Goal: Transaction & Acquisition: Purchase product/service

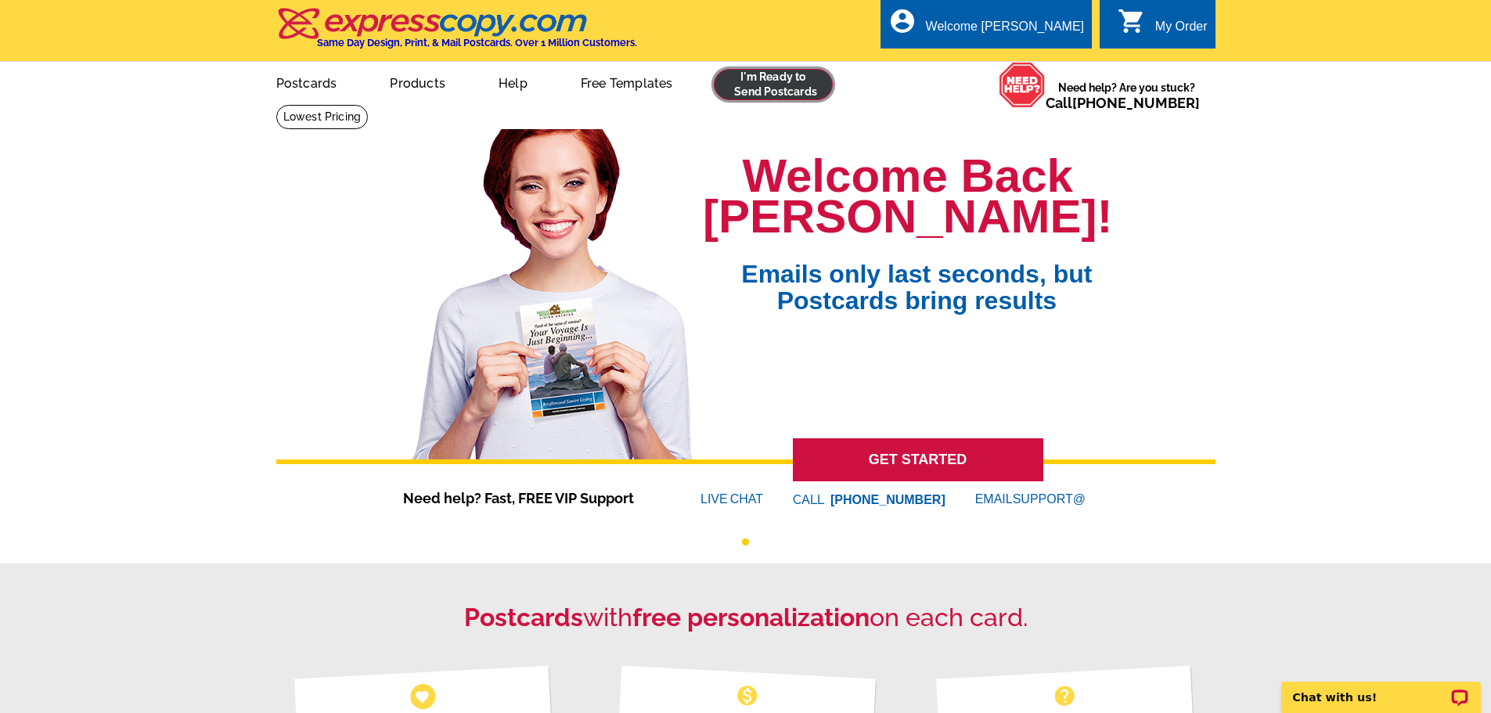
click at [788, 85] on link at bounding box center [774, 84] width 120 height 31
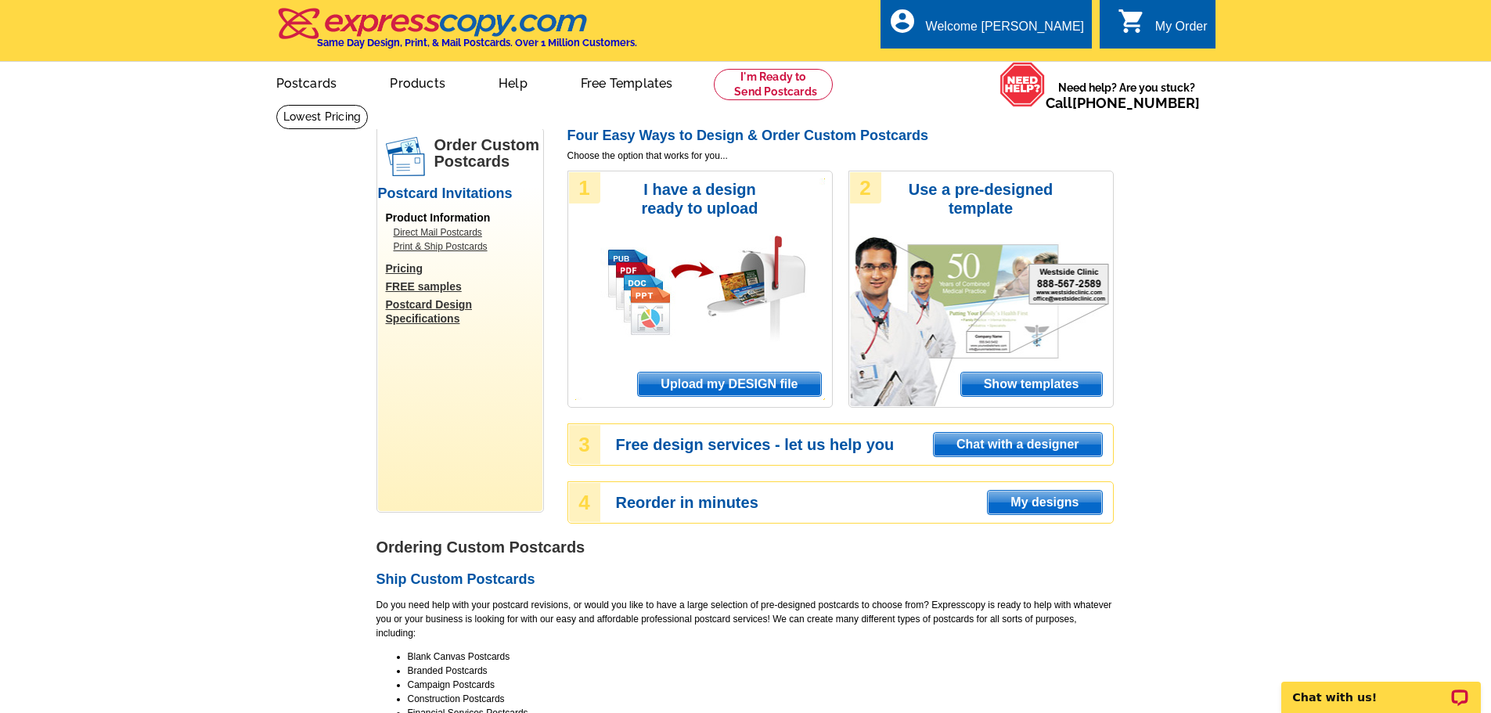
click at [762, 390] on span "Upload my DESIGN file" at bounding box center [729, 384] width 182 height 23
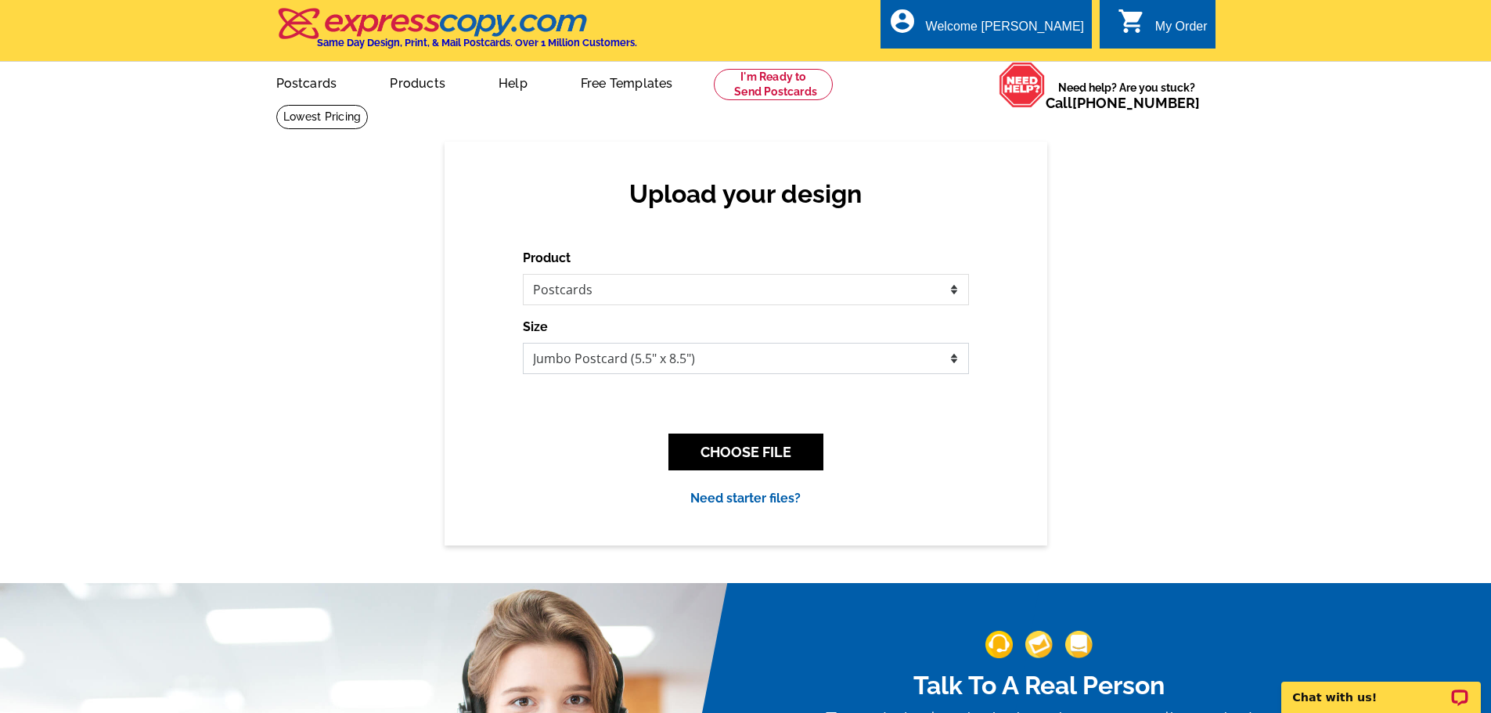
click at [897, 353] on select "Jumbo Postcard (5.5" x 8.5") Regular Postcard (4.25" x 5.6") Panoramic Postcard…" at bounding box center [746, 358] width 446 height 31
select select "14"
click at [523, 344] on select "Jumbo Postcard (5.5" x 8.5") Regular Postcard (4.25" x 5.6") Panoramic Postcard…" at bounding box center [746, 358] width 446 height 31
click at [765, 458] on button "CHOOSE FILE" at bounding box center [746, 452] width 155 height 37
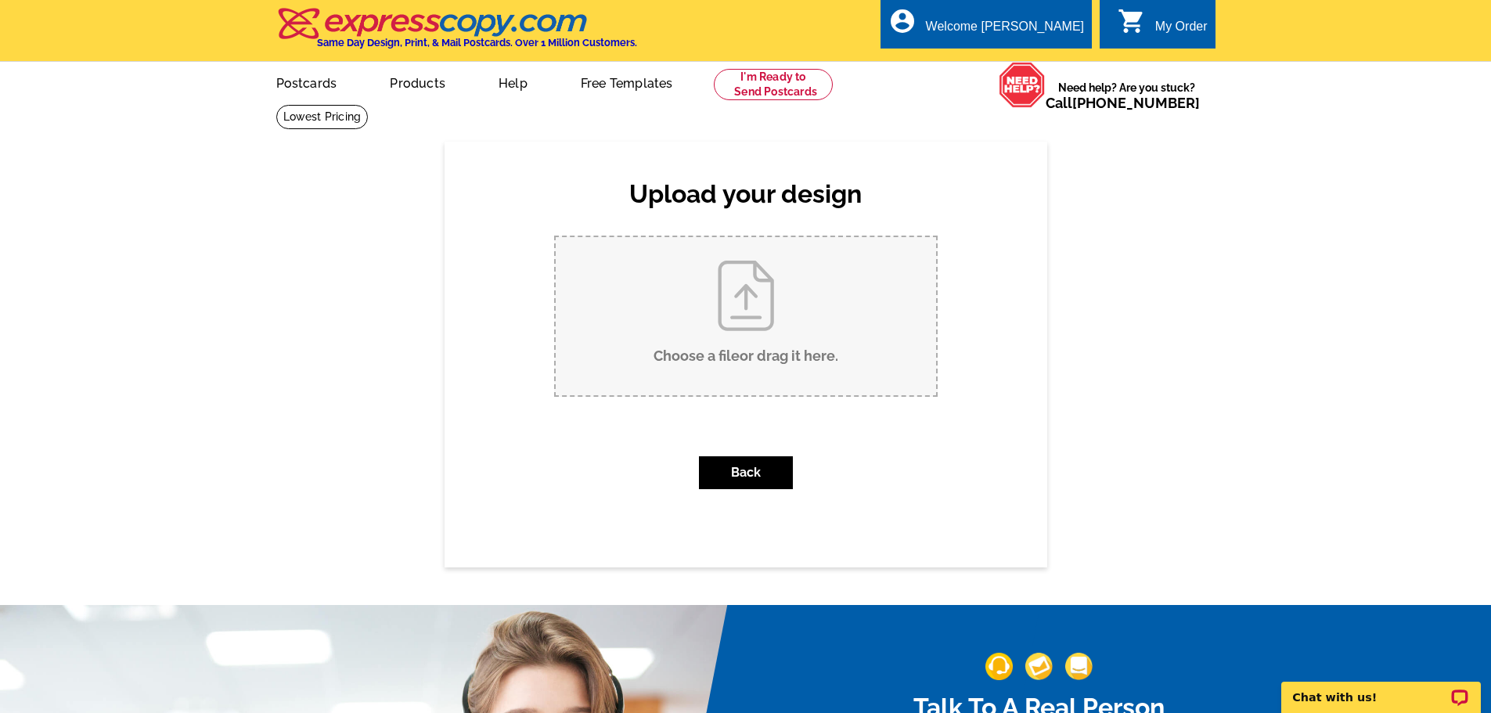
click at [744, 331] on input "Choose a file or drag it here ." at bounding box center [746, 316] width 380 height 158
type input "C:\fakepath\JUST LISTED 3930 Mallard Front.pdf"
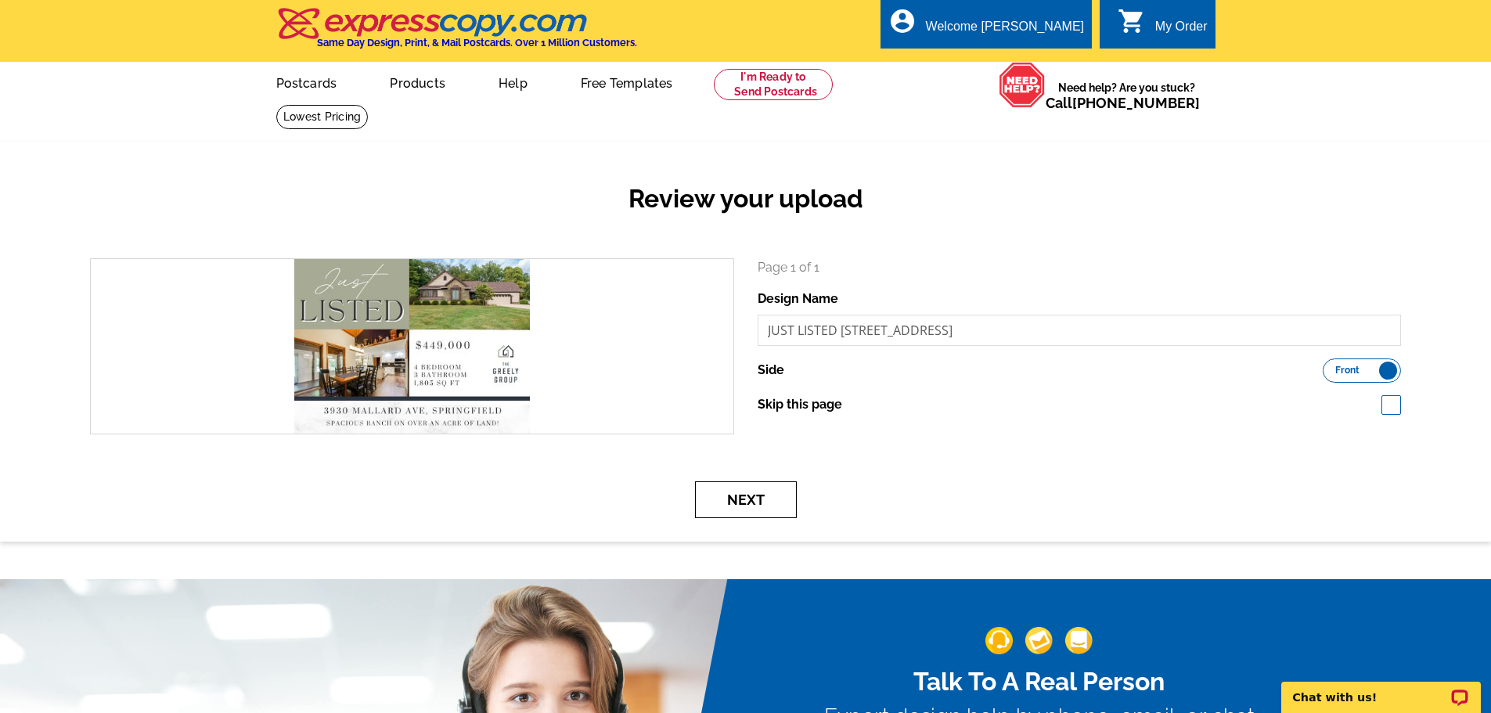
click at [723, 505] on button "Next" at bounding box center [746, 499] width 102 height 37
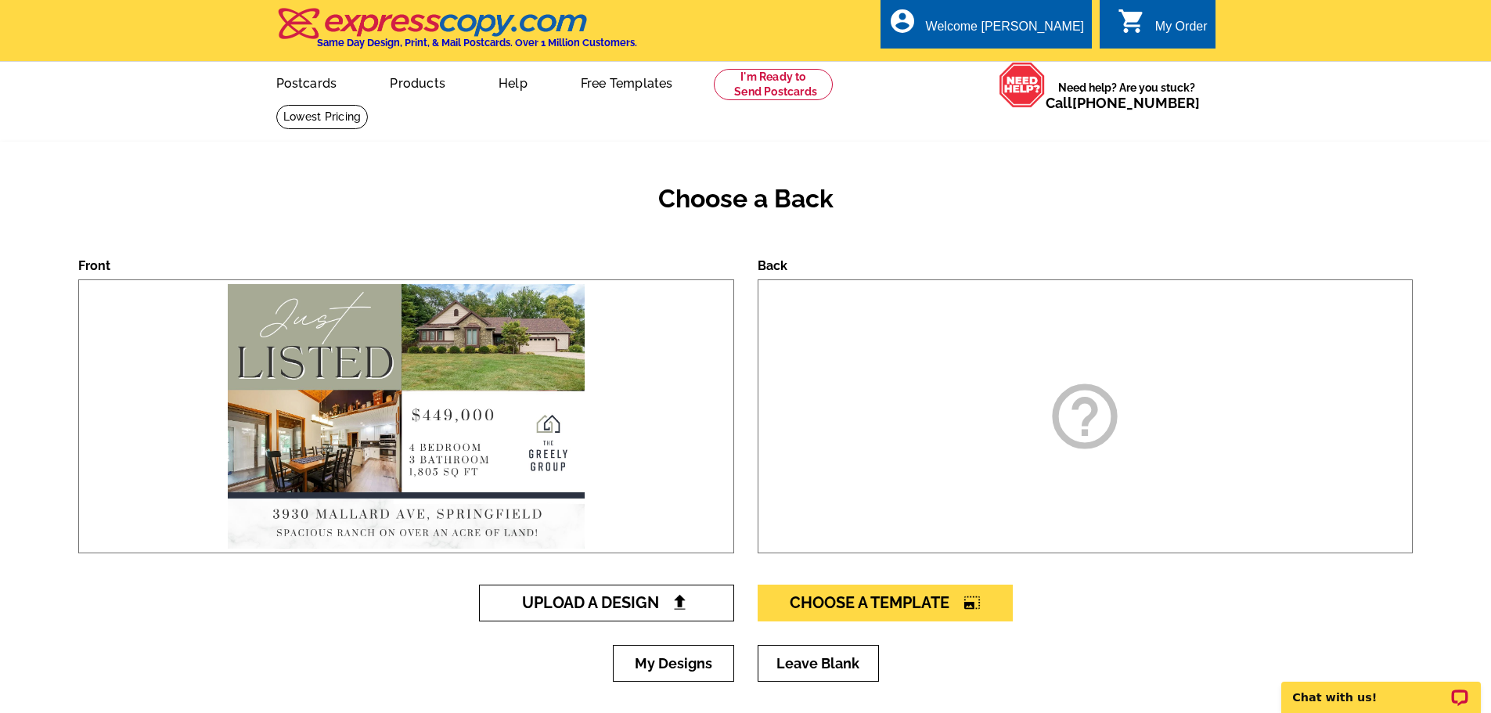
click at [668, 600] on span "Upload A Design" at bounding box center [606, 602] width 168 height 19
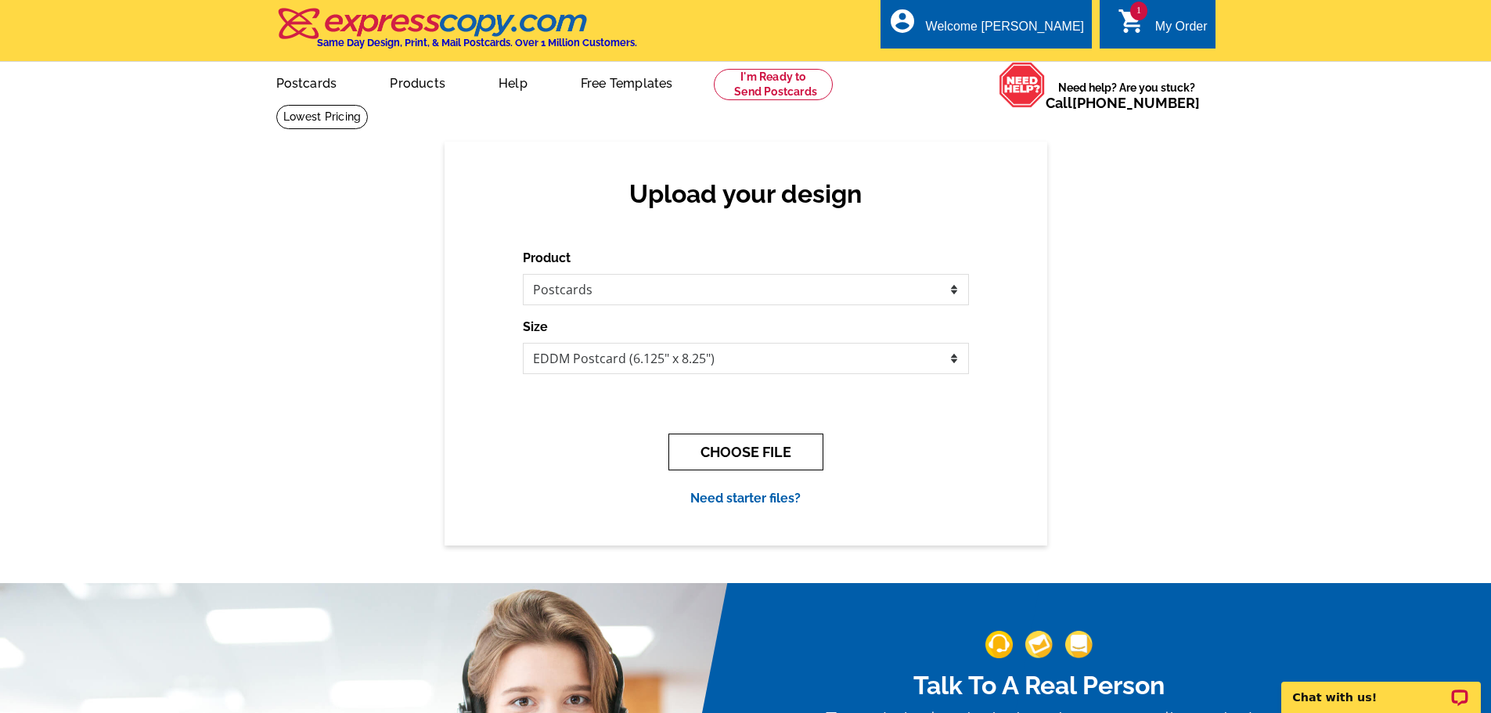
click at [745, 459] on button "CHOOSE FILE" at bounding box center [746, 452] width 155 height 37
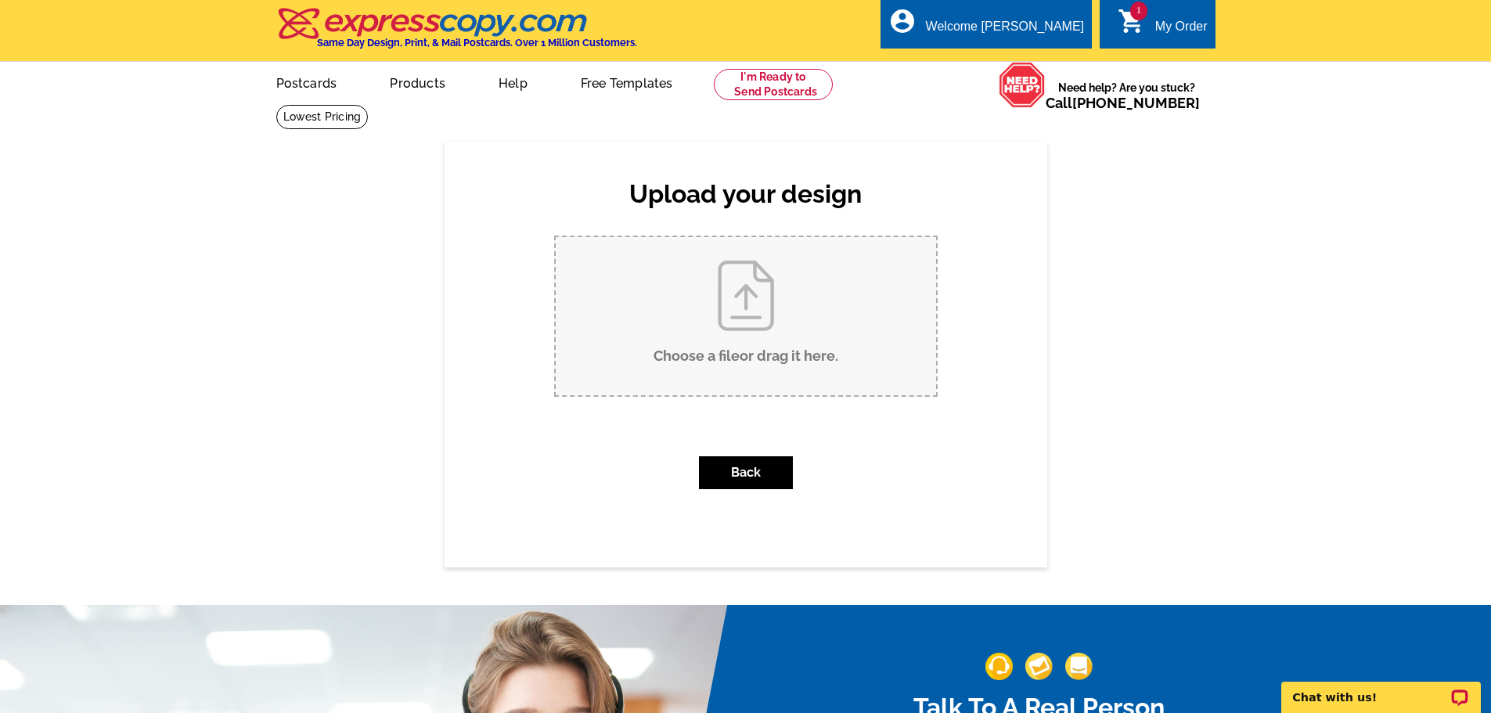
click at [764, 345] on input "Choose a file or drag it here ." at bounding box center [746, 316] width 380 height 158
type input "C:\fakepath\Back (11).pdf"
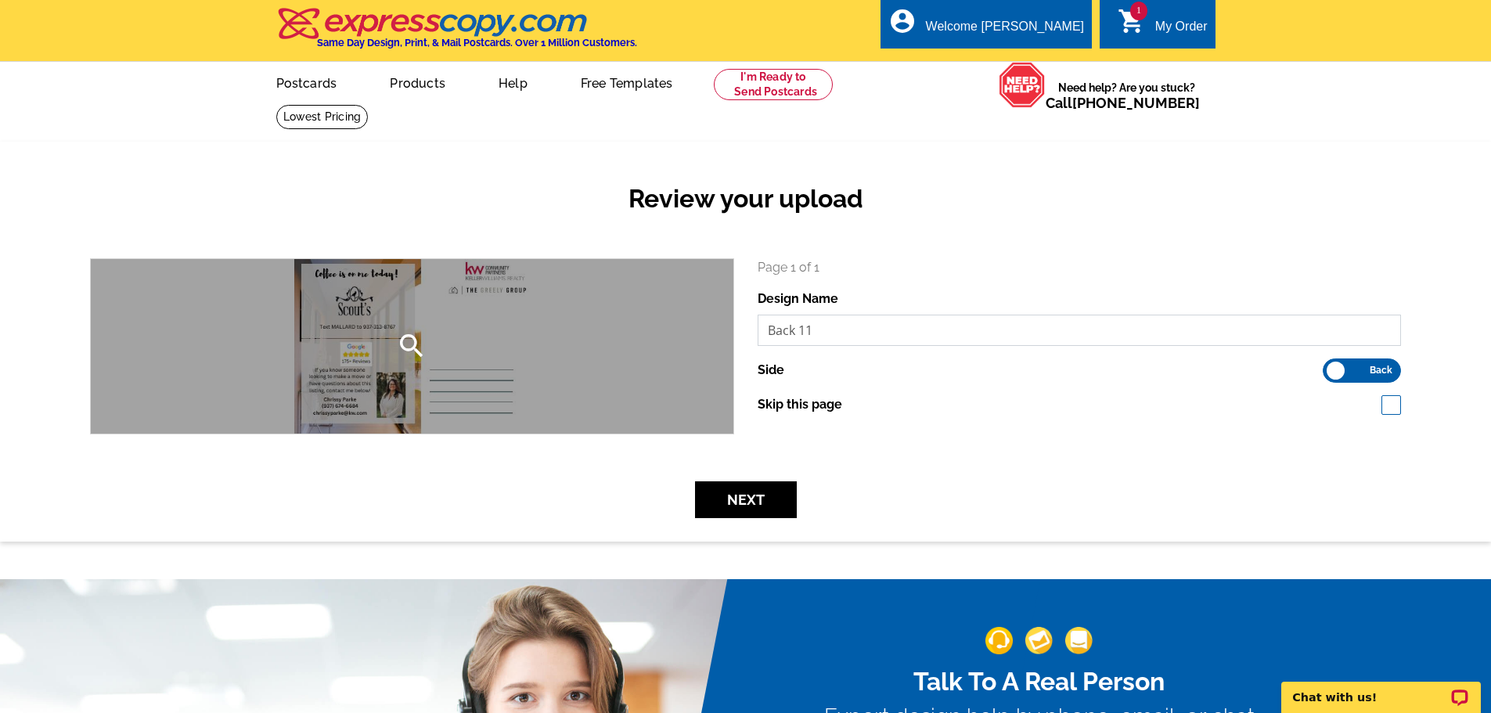
drag, startPoint x: 852, startPoint y: 333, endPoint x: 683, endPoint y: 343, distance: 169.3
click at [683, 343] on div "search Page 1 of 1 Design Name Back 11 Side Front Back" at bounding box center [745, 346] width 1335 height 176
paste input "JUST LISTED 3930 Mallard Front"
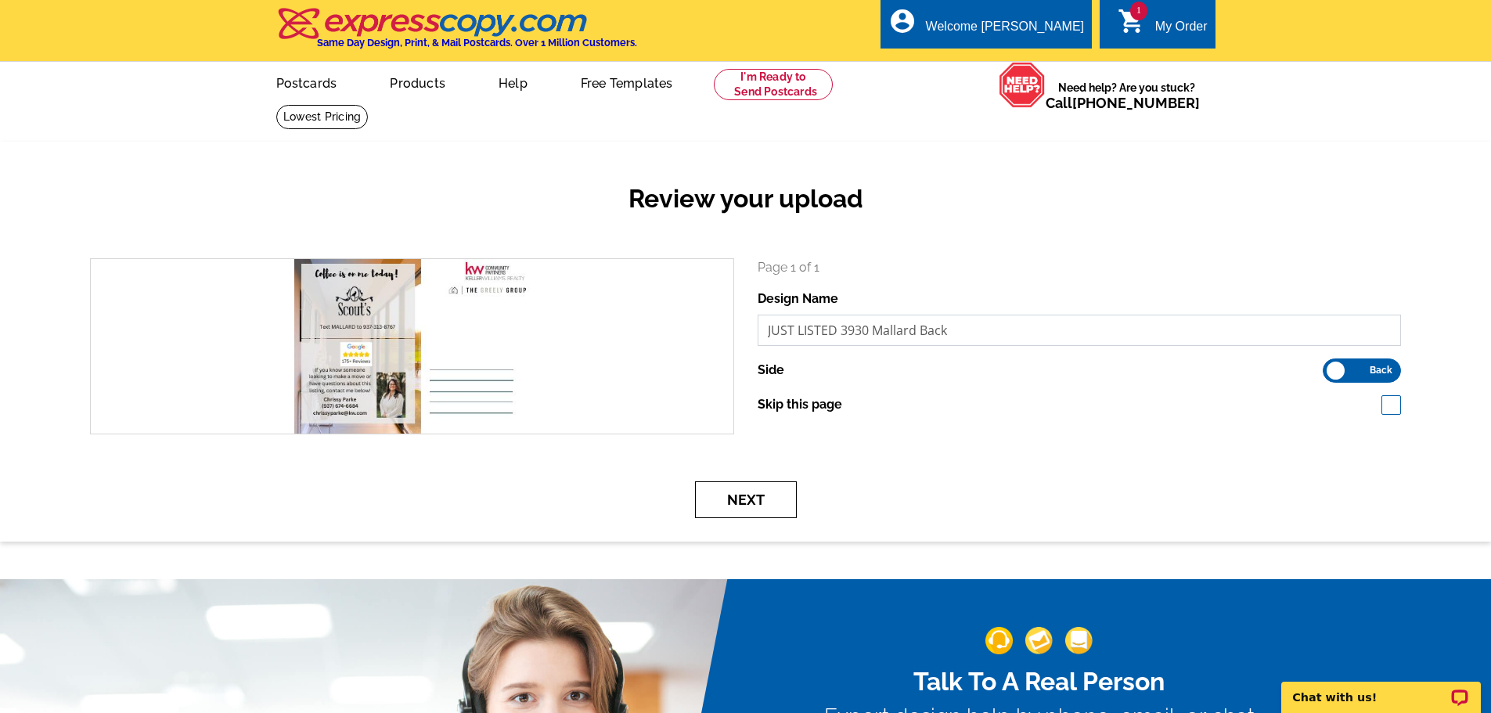
type input "JUST LISTED 3930 Mallard Back"
click at [754, 496] on button "Next" at bounding box center [746, 499] width 102 height 37
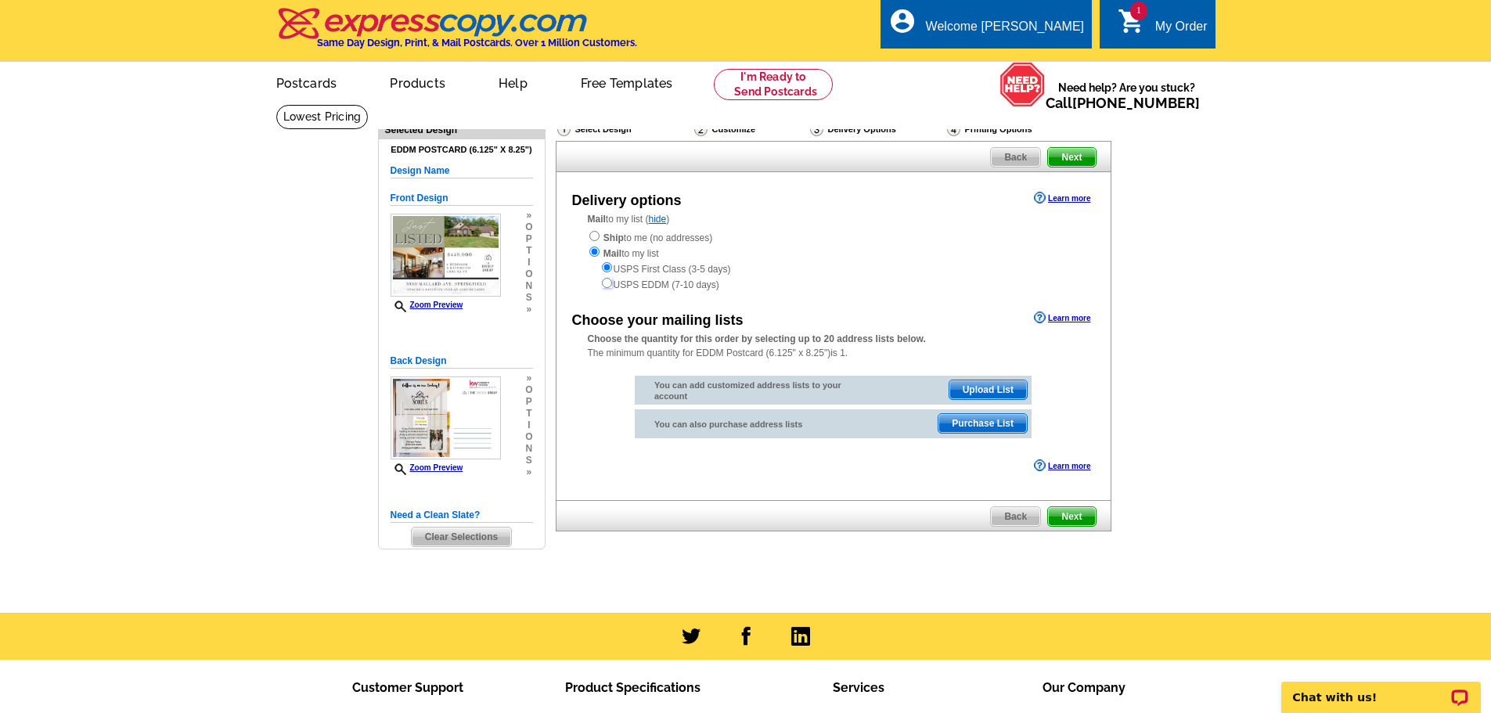
click at [607, 287] on input "radio" at bounding box center [607, 283] width 10 height 10
radio input "true"
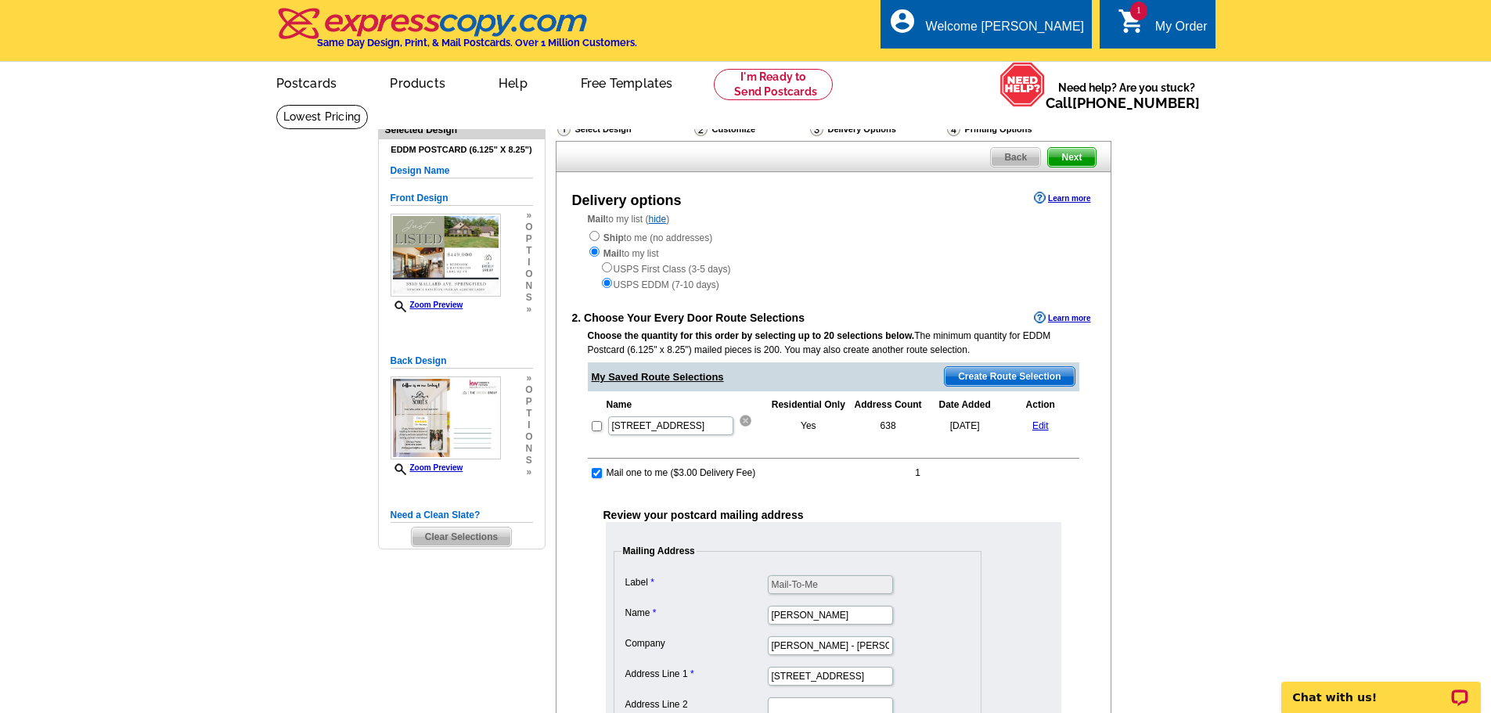
click at [744, 420] on img at bounding box center [746, 421] width 12 height 12
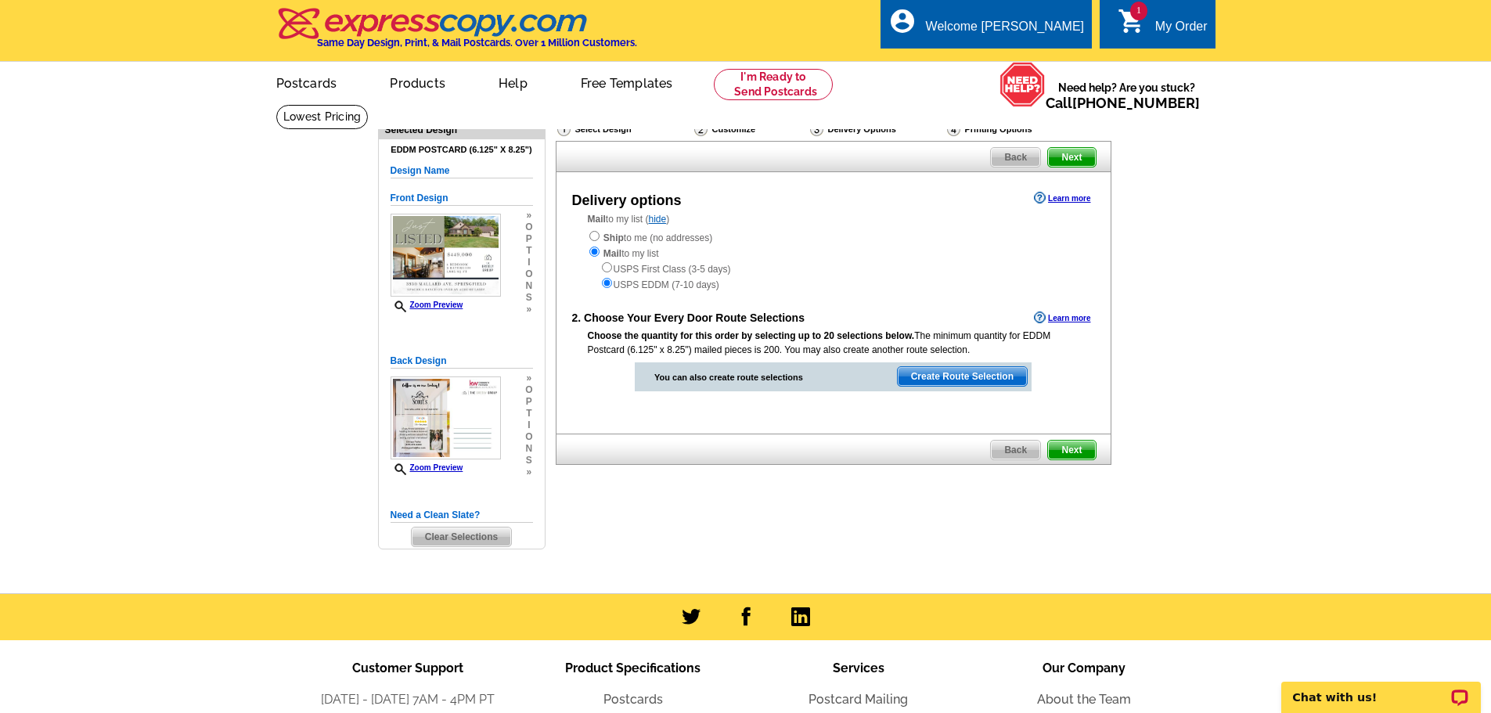
click at [1004, 380] on span "Create Route Selection" at bounding box center [962, 376] width 129 height 19
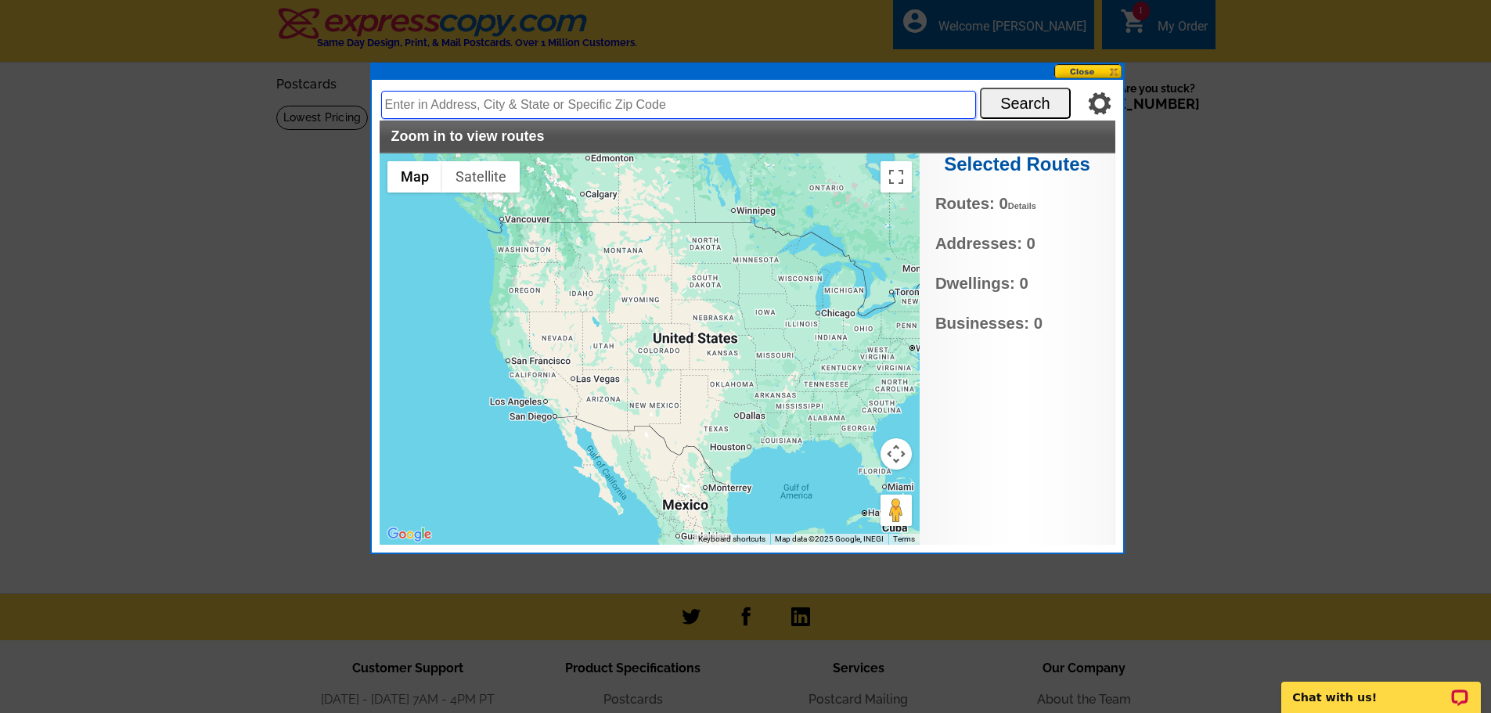
click at [742, 109] on input "text" at bounding box center [678, 105] width 595 height 28
type input "3930 mallard ave springfield ohio"
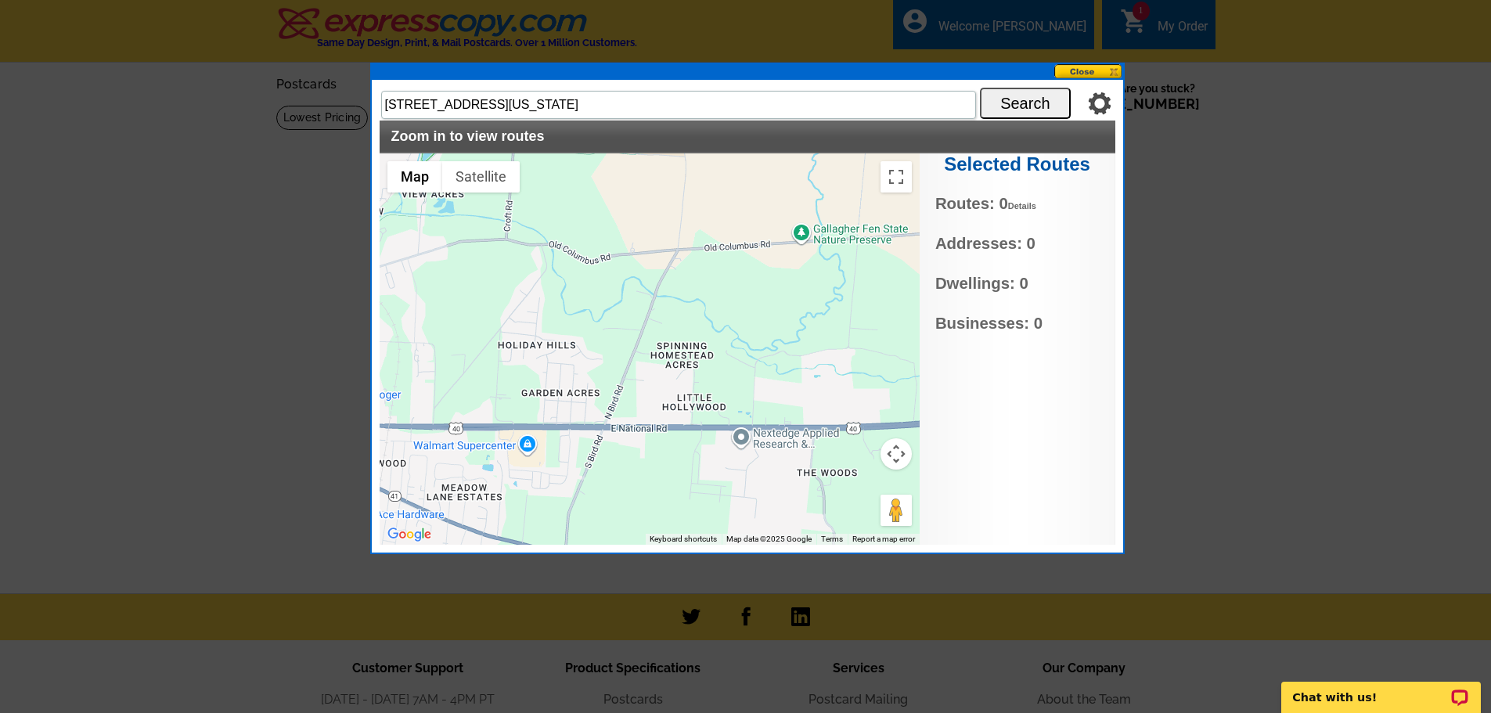
click at [1018, 102] on button "Search" at bounding box center [1025, 103] width 91 height 31
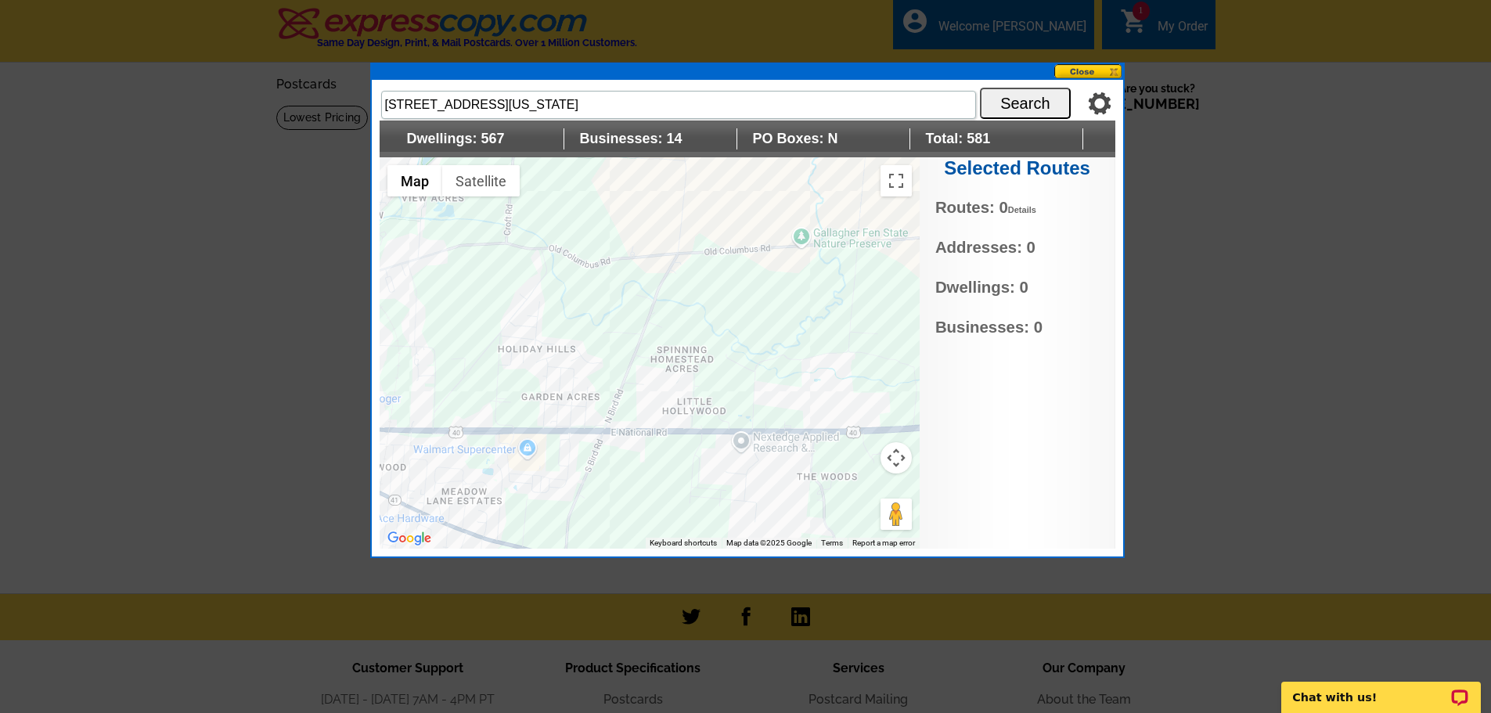
click at [672, 358] on div at bounding box center [650, 352] width 540 height 391
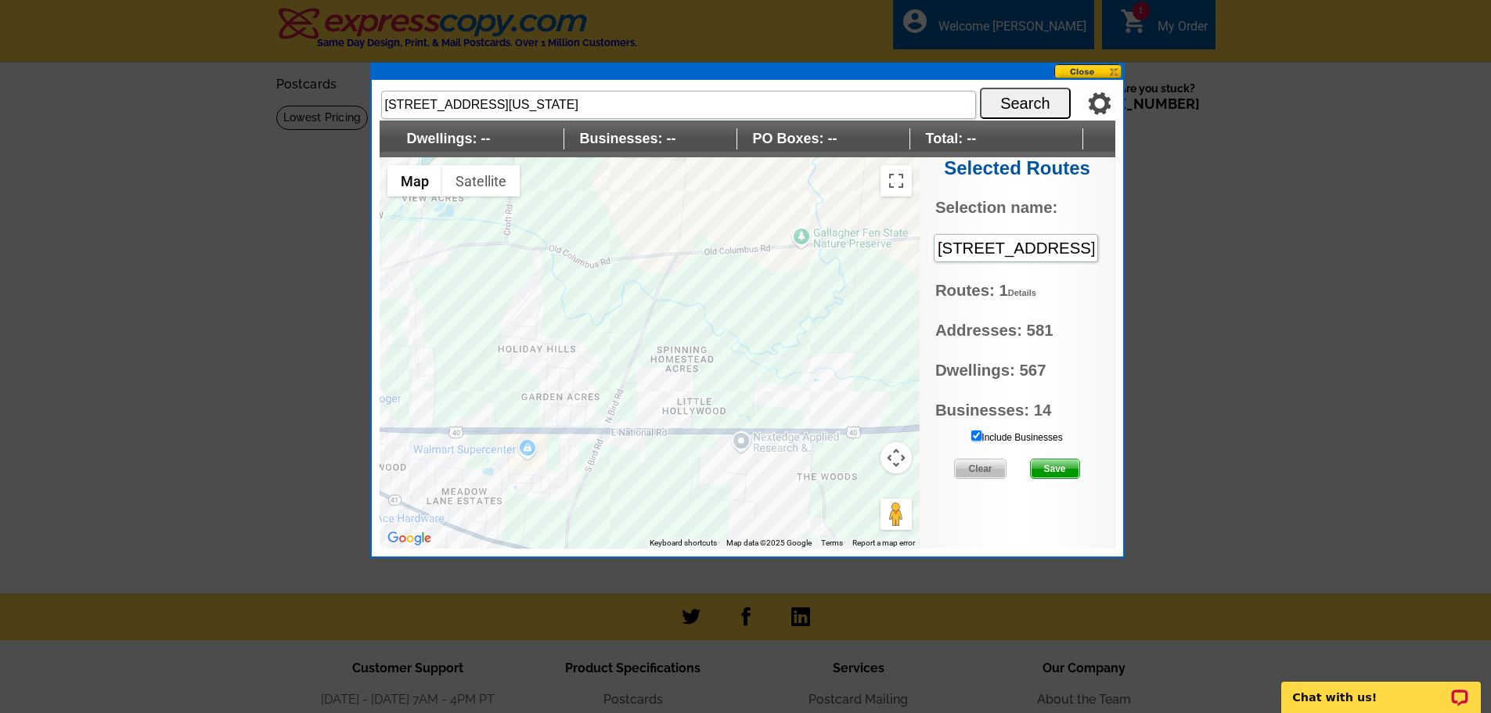
click at [976, 438] on input "Include Businesses" at bounding box center [976, 436] width 10 height 10
click at [1062, 464] on span "Save" at bounding box center [1055, 469] width 49 height 19
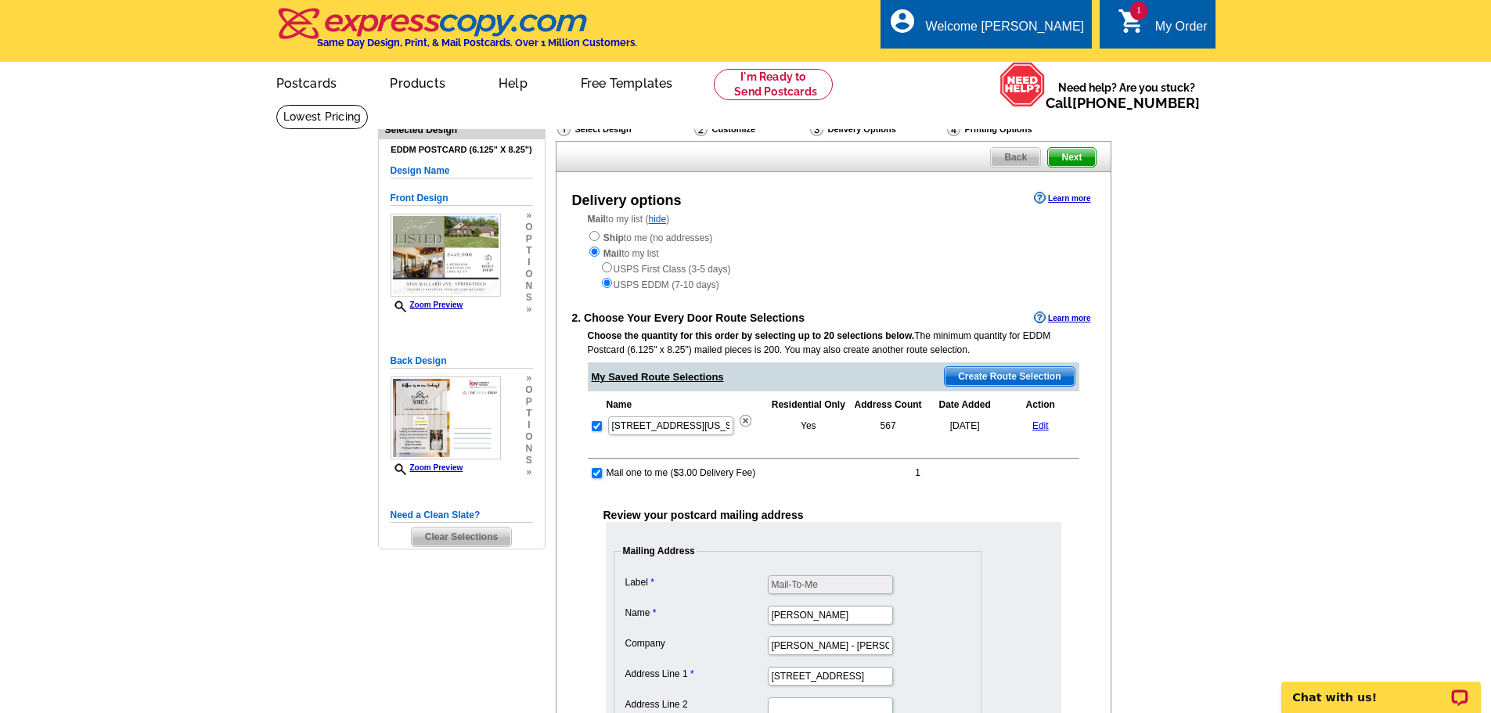
click at [597, 477] on input "checkbox" at bounding box center [597, 473] width 10 height 10
checkbox input "false"
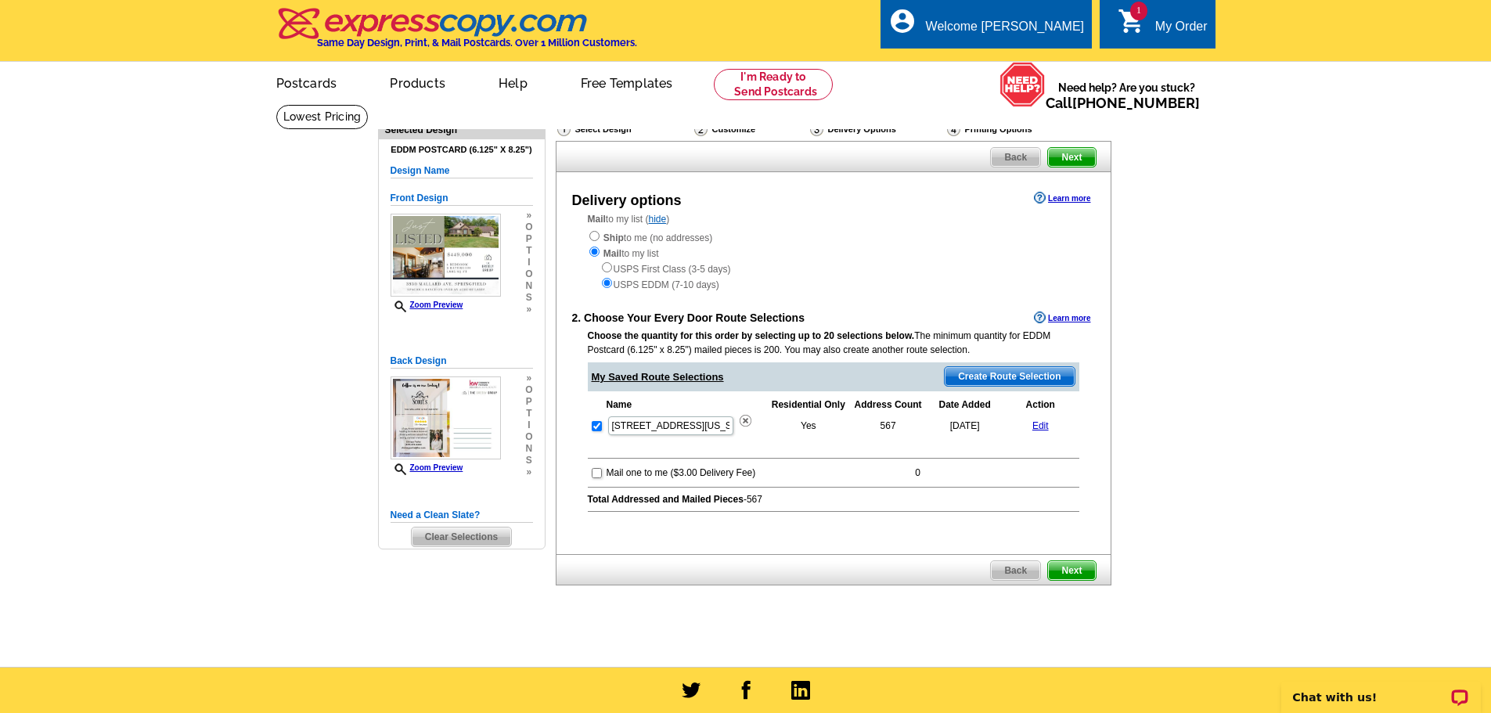
click at [1071, 569] on span "Next" at bounding box center [1071, 570] width 47 height 19
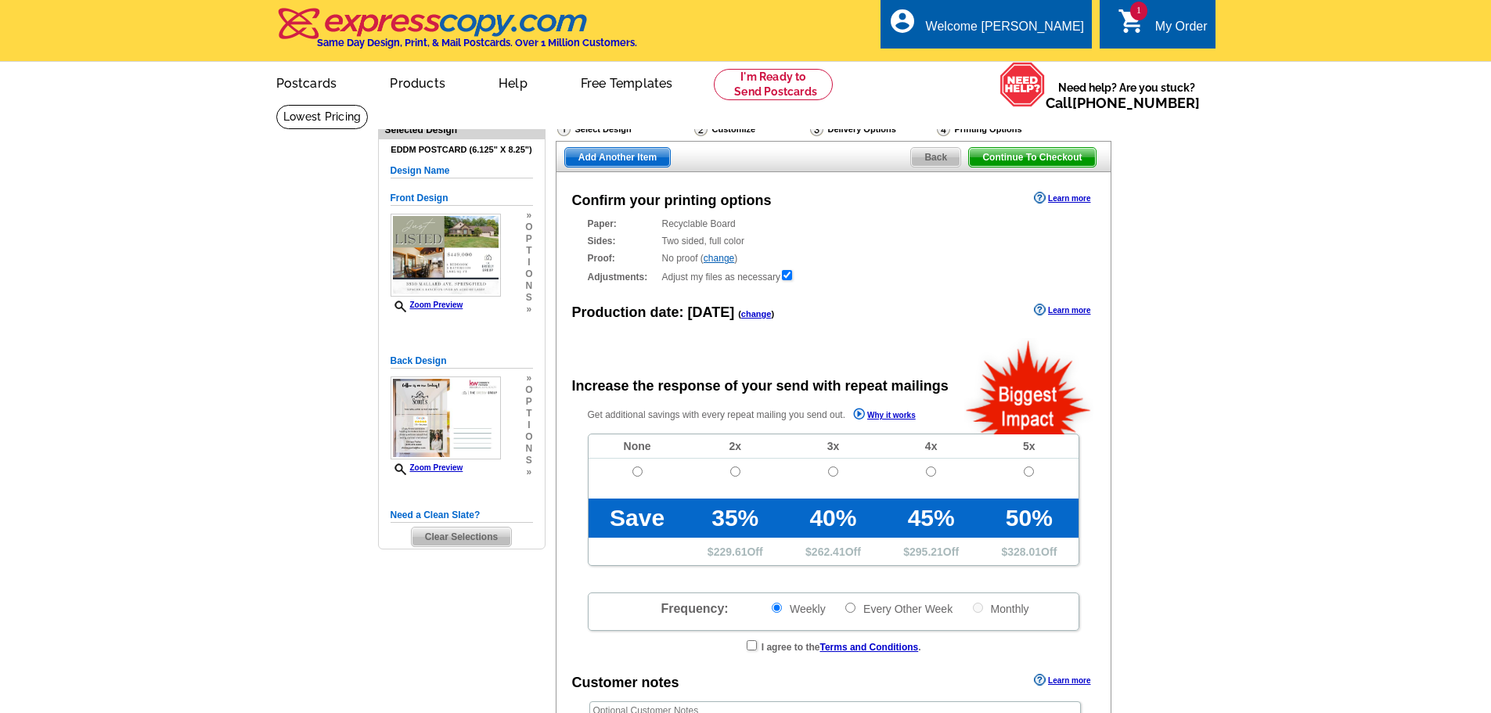
radio input "false"
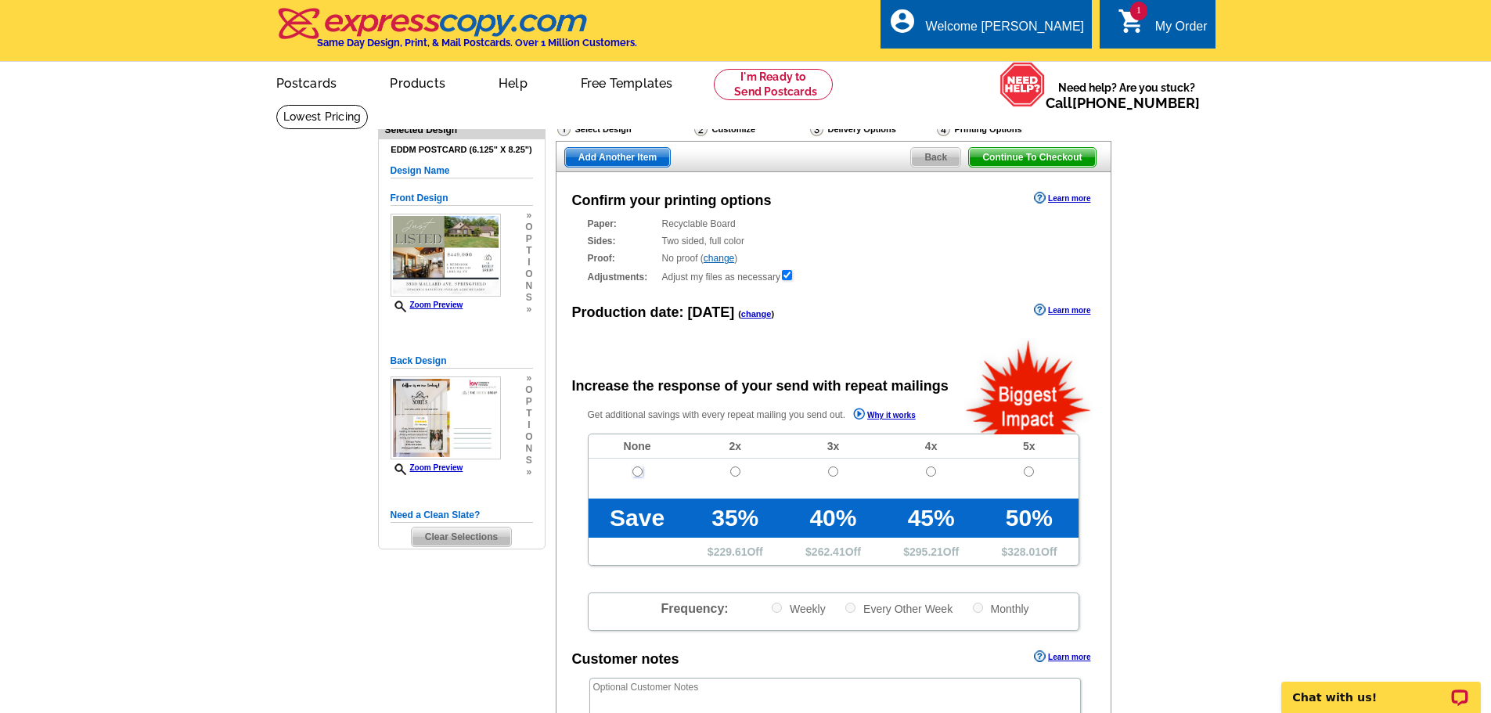
click at [633, 474] on input "radio" at bounding box center [638, 472] width 10 height 10
radio input "true"
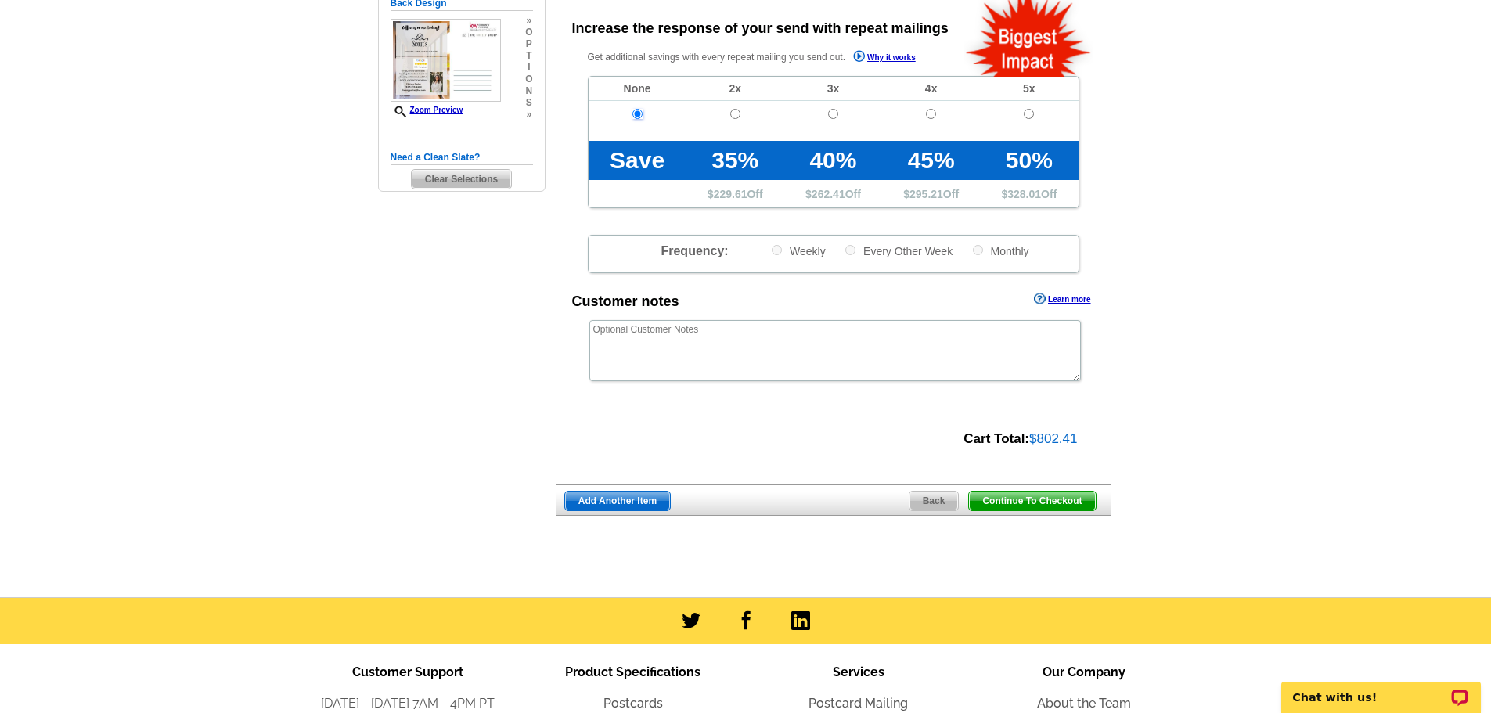
scroll to position [359, 0]
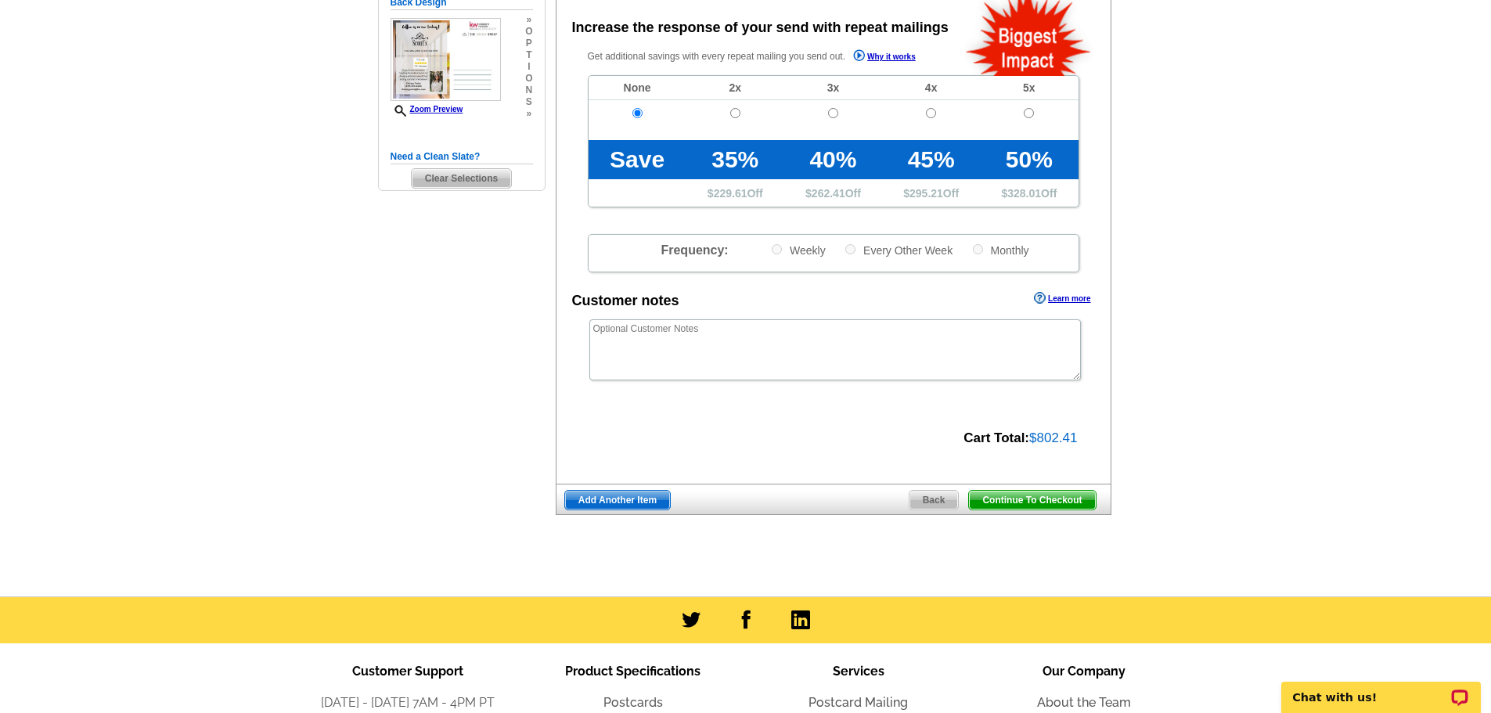
click at [1051, 505] on span "Continue To Checkout" at bounding box center [1032, 500] width 126 height 19
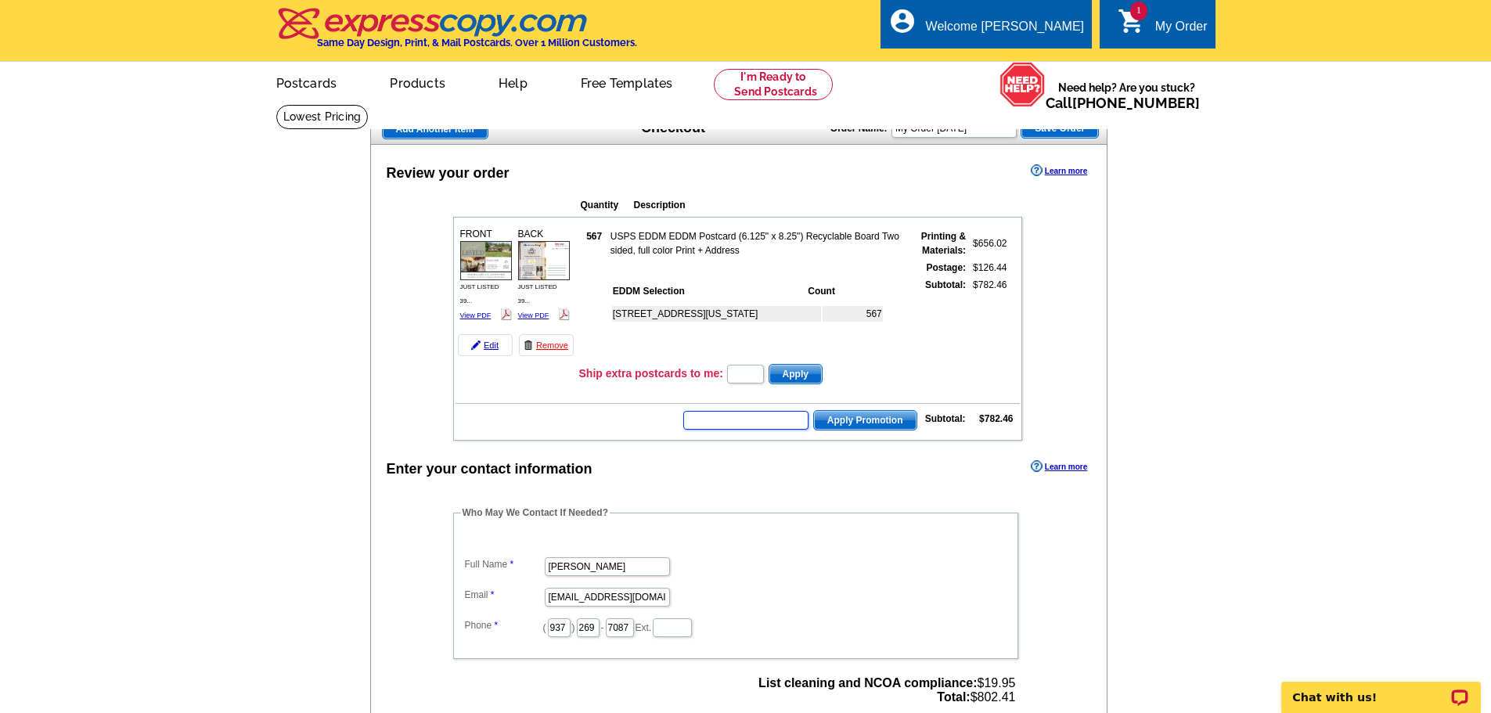
click at [770, 416] on input "text" at bounding box center [745, 420] width 125 height 19
type input "hurry40"
click at [845, 416] on span "Apply Promotion" at bounding box center [865, 420] width 103 height 19
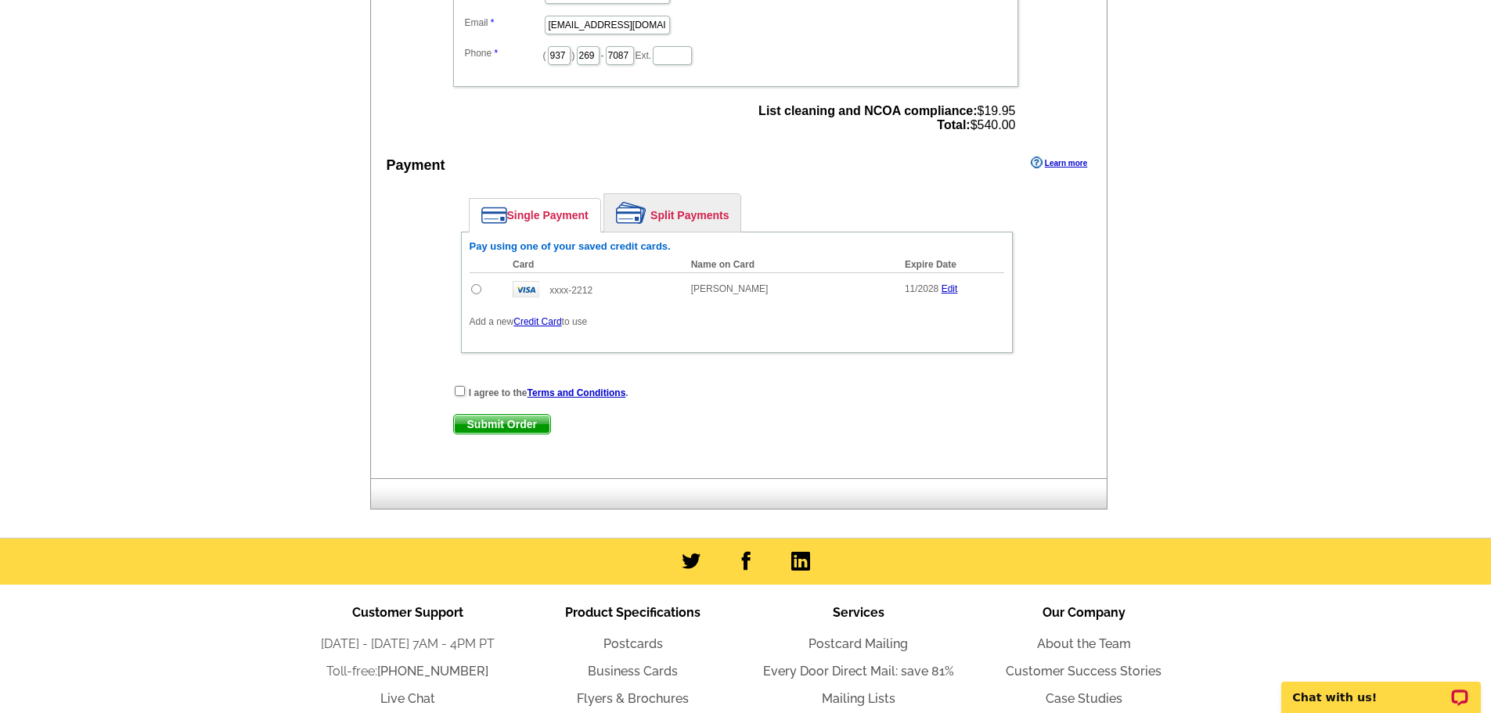
scroll to position [648, 0]
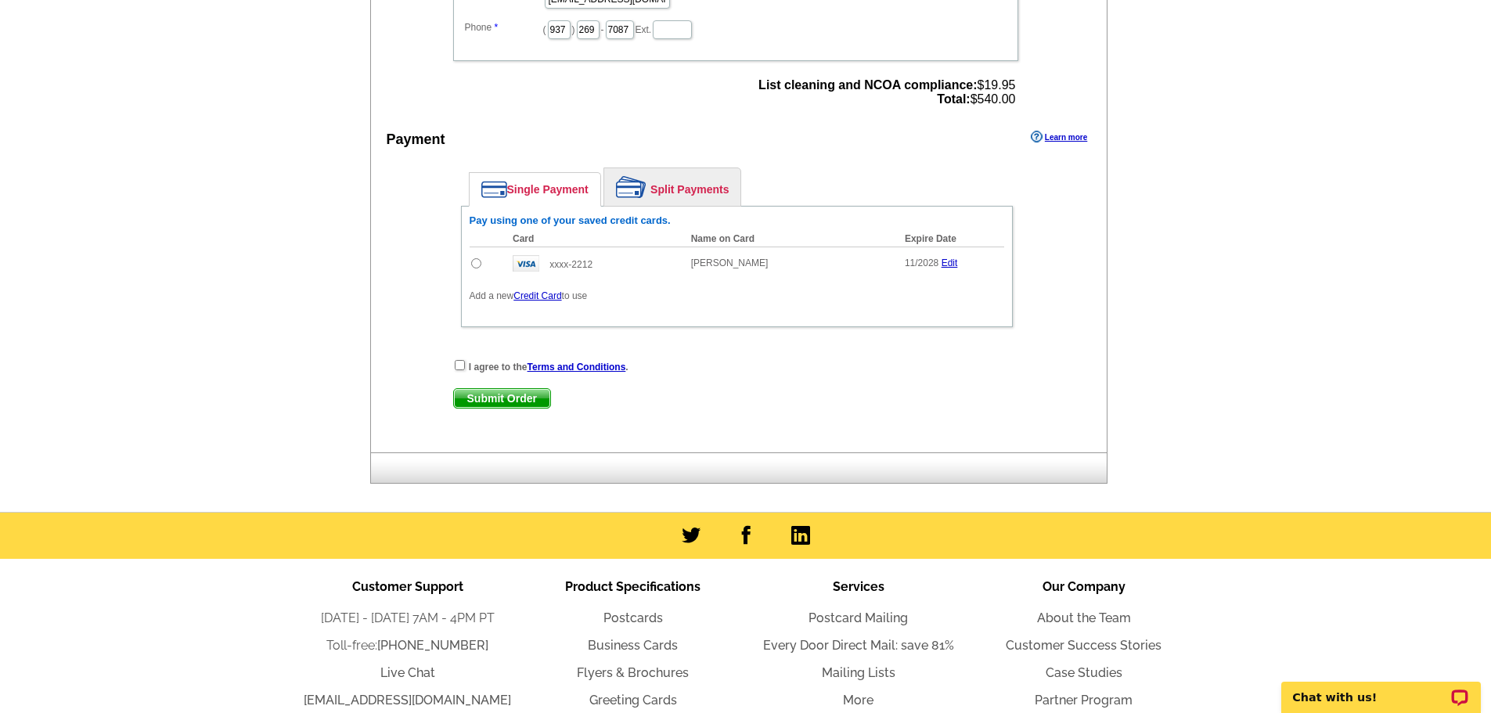
click at [475, 266] on input "radio" at bounding box center [476, 263] width 10 height 10
radio input "true"
click at [460, 367] on input "checkbox" at bounding box center [460, 365] width 10 height 10
checkbox input "true"
click at [498, 401] on span "Submit Order" at bounding box center [502, 398] width 96 height 19
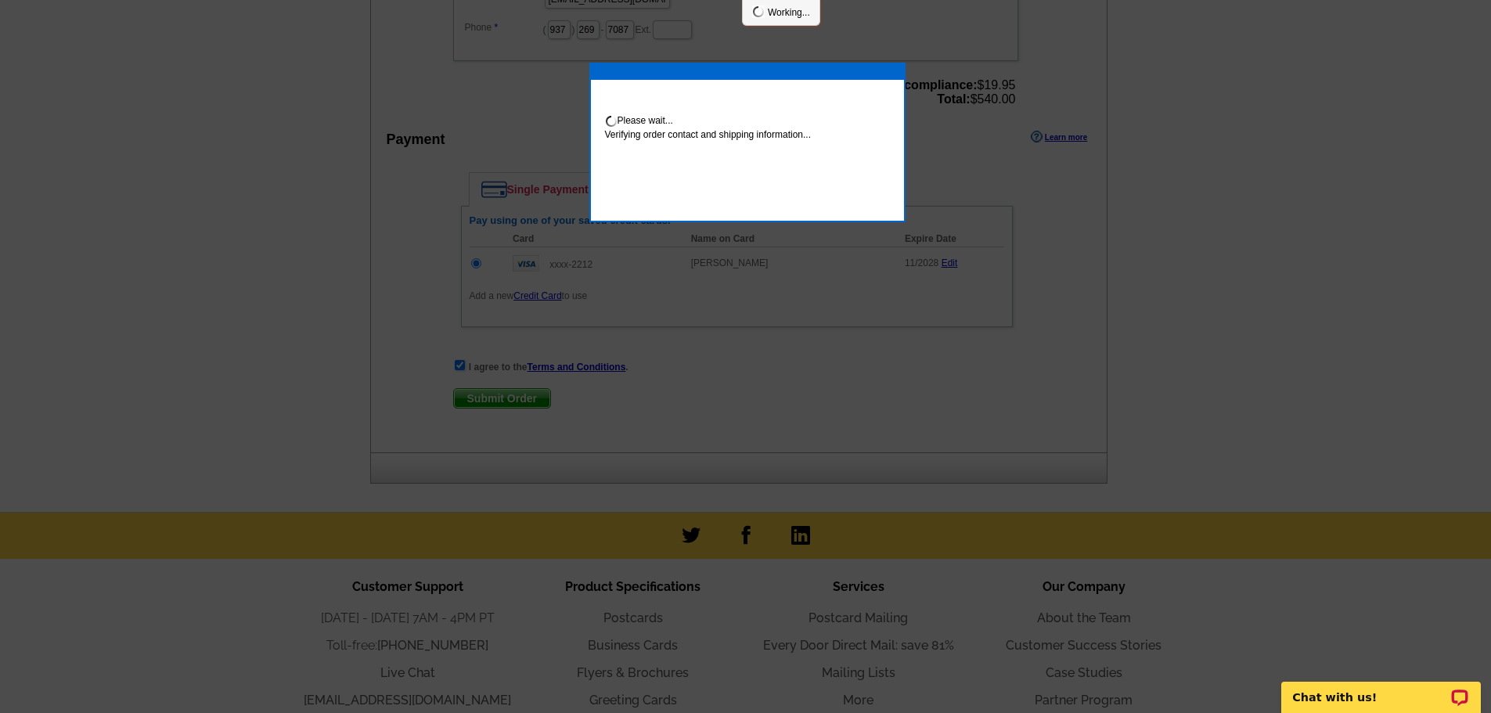
scroll to position [642, 0]
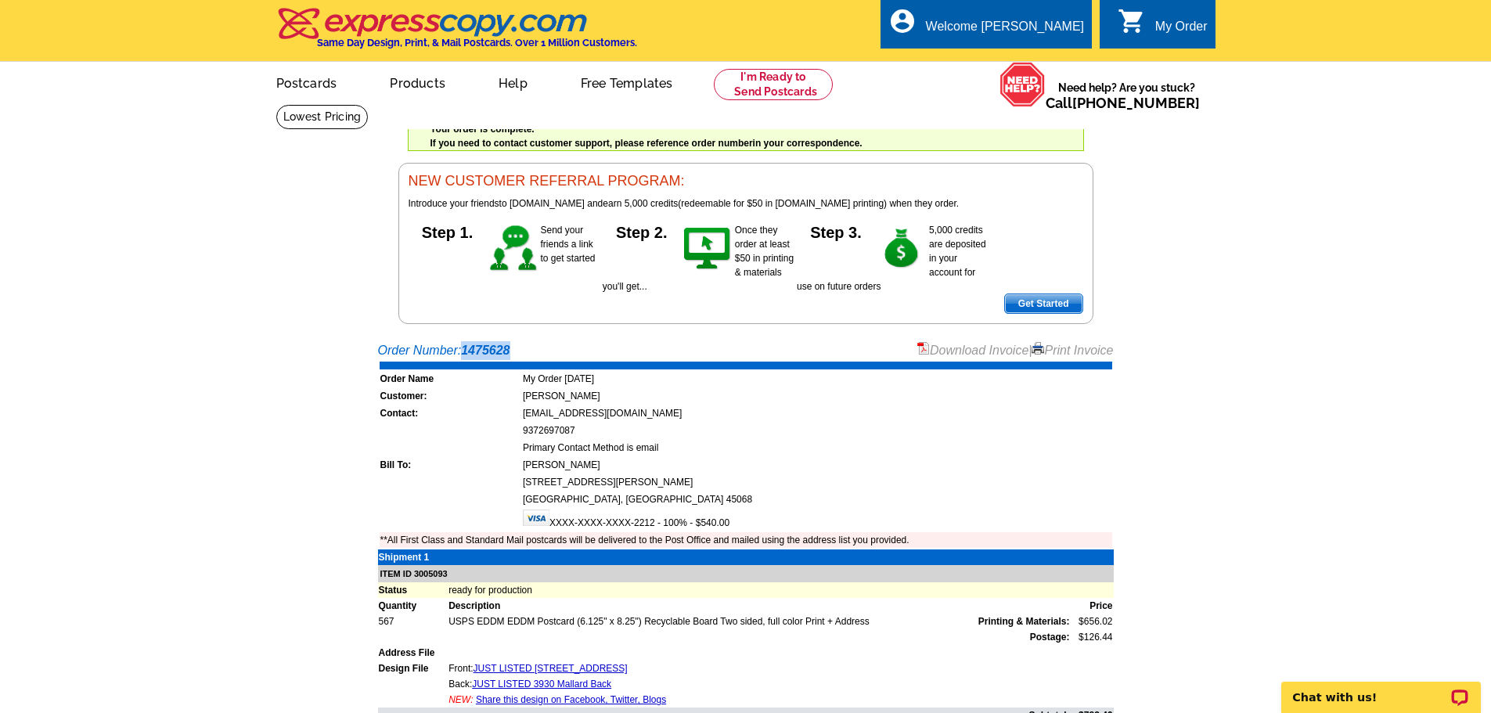
drag, startPoint x: 518, startPoint y: 351, endPoint x: 466, endPoint y: 355, distance: 52.6
click at [466, 355] on div "Order Number: 1475628 Download Invoice | Print Invoice" at bounding box center [746, 350] width 736 height 19
copy strong "1475628"
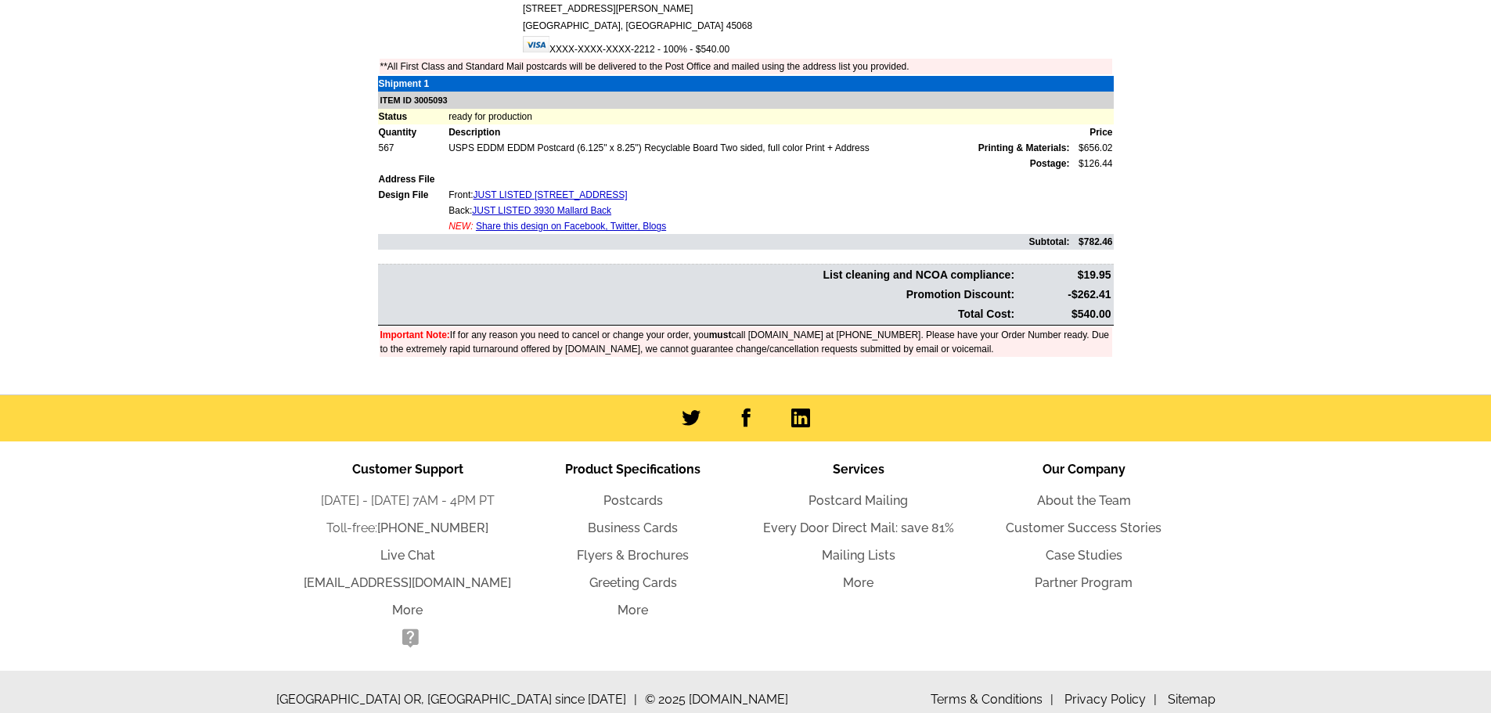
scroll to position [491, 0]
